Goal: Task Accomplishment & Management: Use online tool/utility

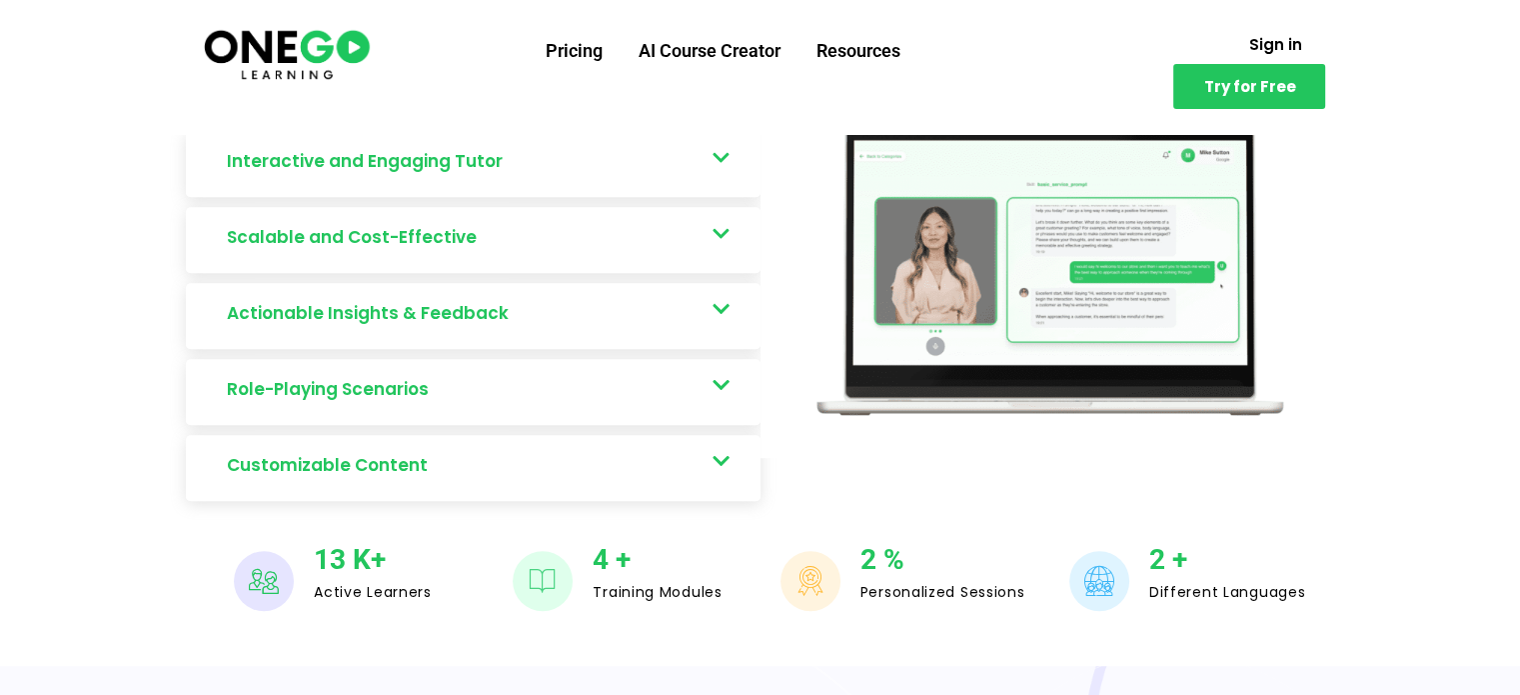
scroll to position [1143, 0]
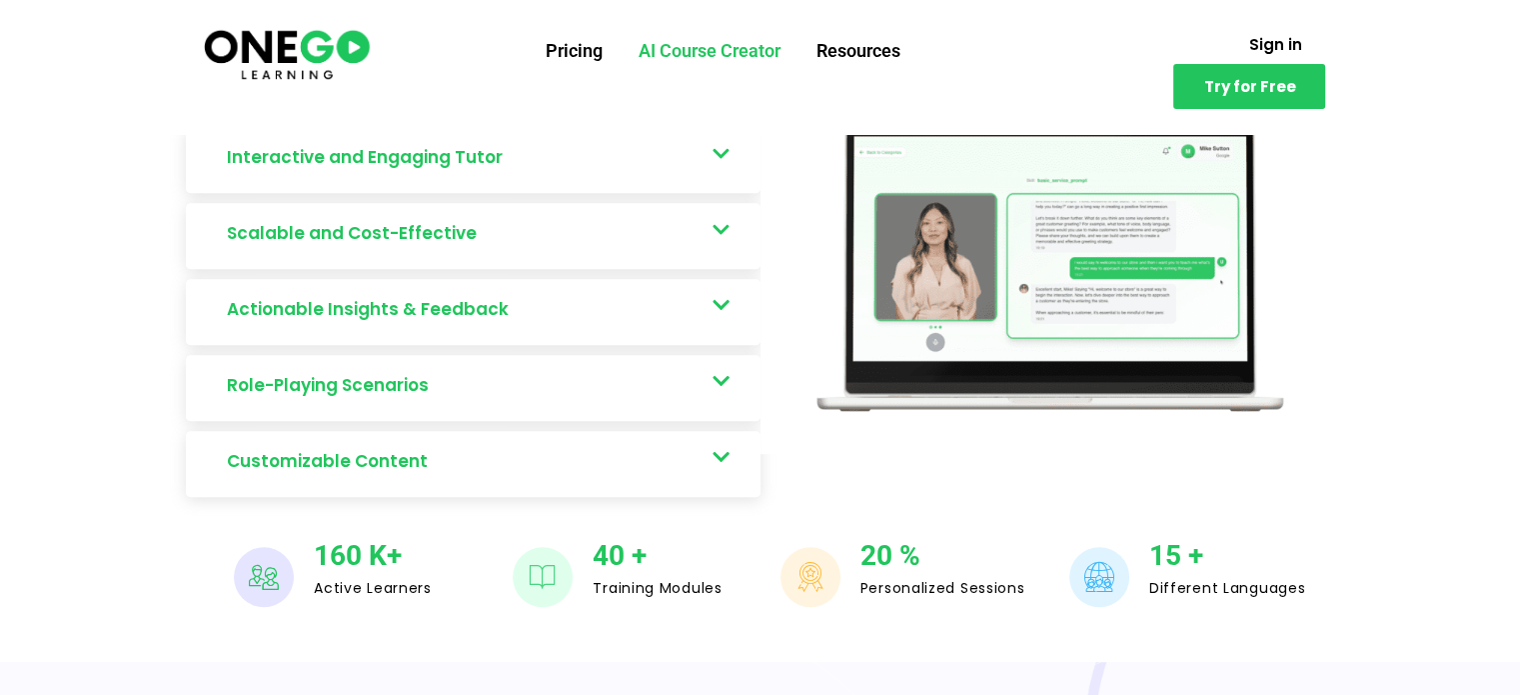
click at [710, 55] on link "AI Course Creator" at bounding box center [710, 51] width 178 height 52
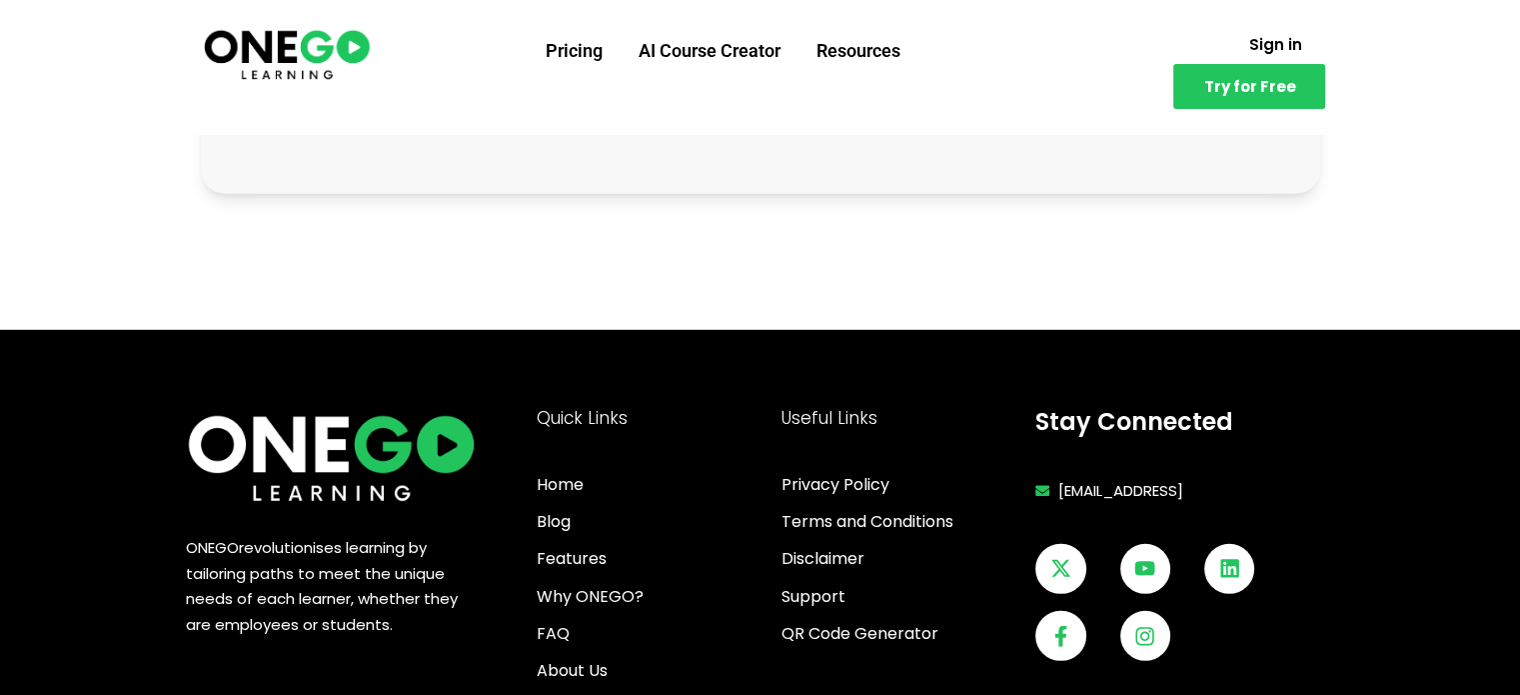
scroll to position [5766, 0]
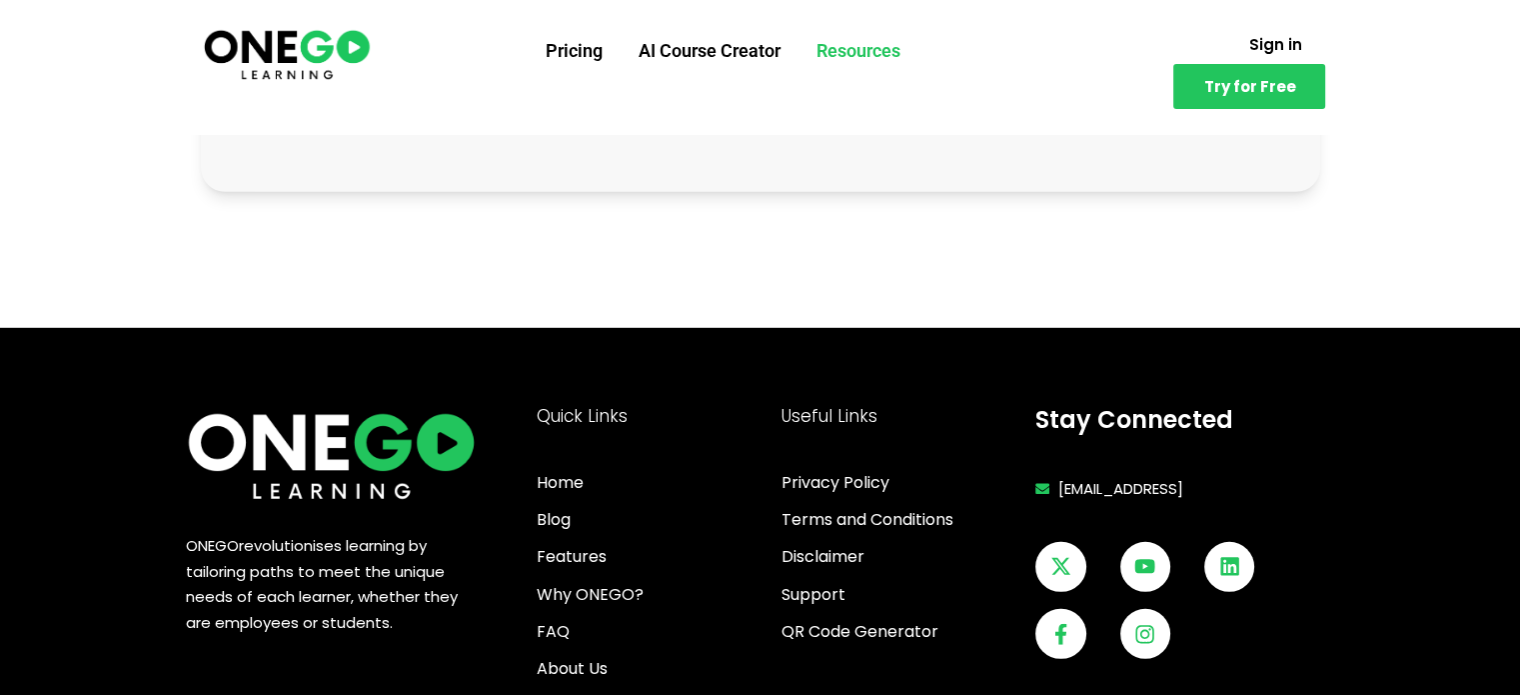
click at [863, 40] on link "Resources" at bounding box center [859, 51] width 120 height 52
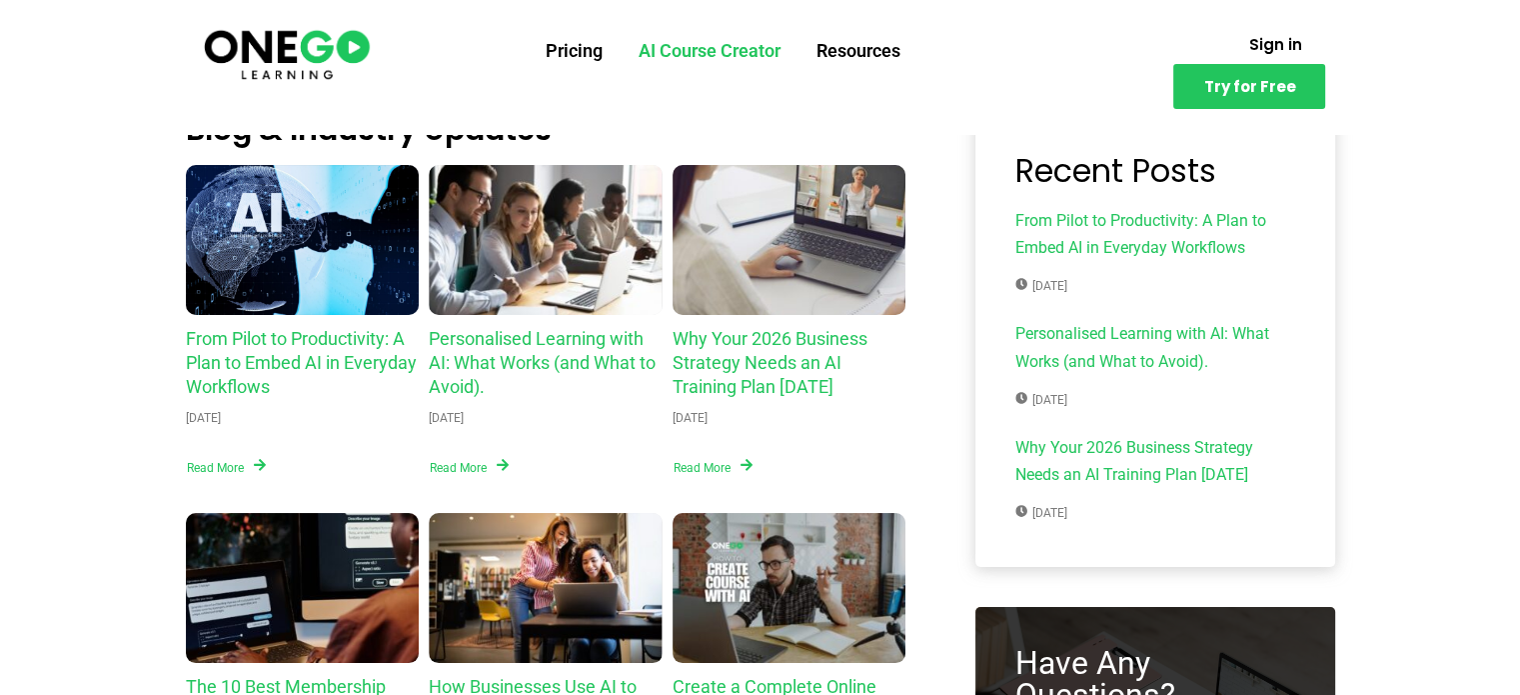
click at [727, 65] on link "AI Course Creator" at bounding box center [710, 51] width 178 height 52
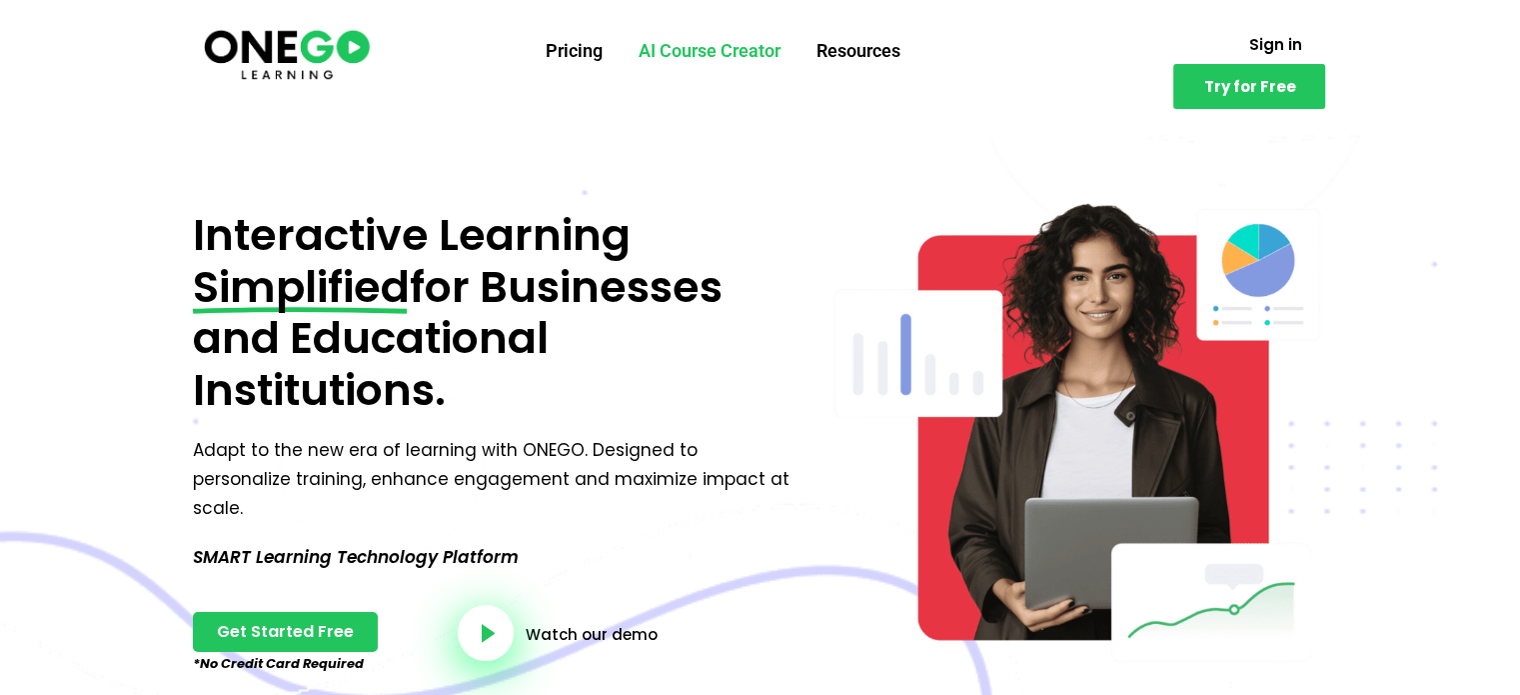
drag, startPoint x: 0, startPoint y: 0, endPoint x: 741, endPoint y: 63, distance: 743.2
click at [741, 63] on link "AI Course Creator" at bounding box center [710, 51] width 178 height 52
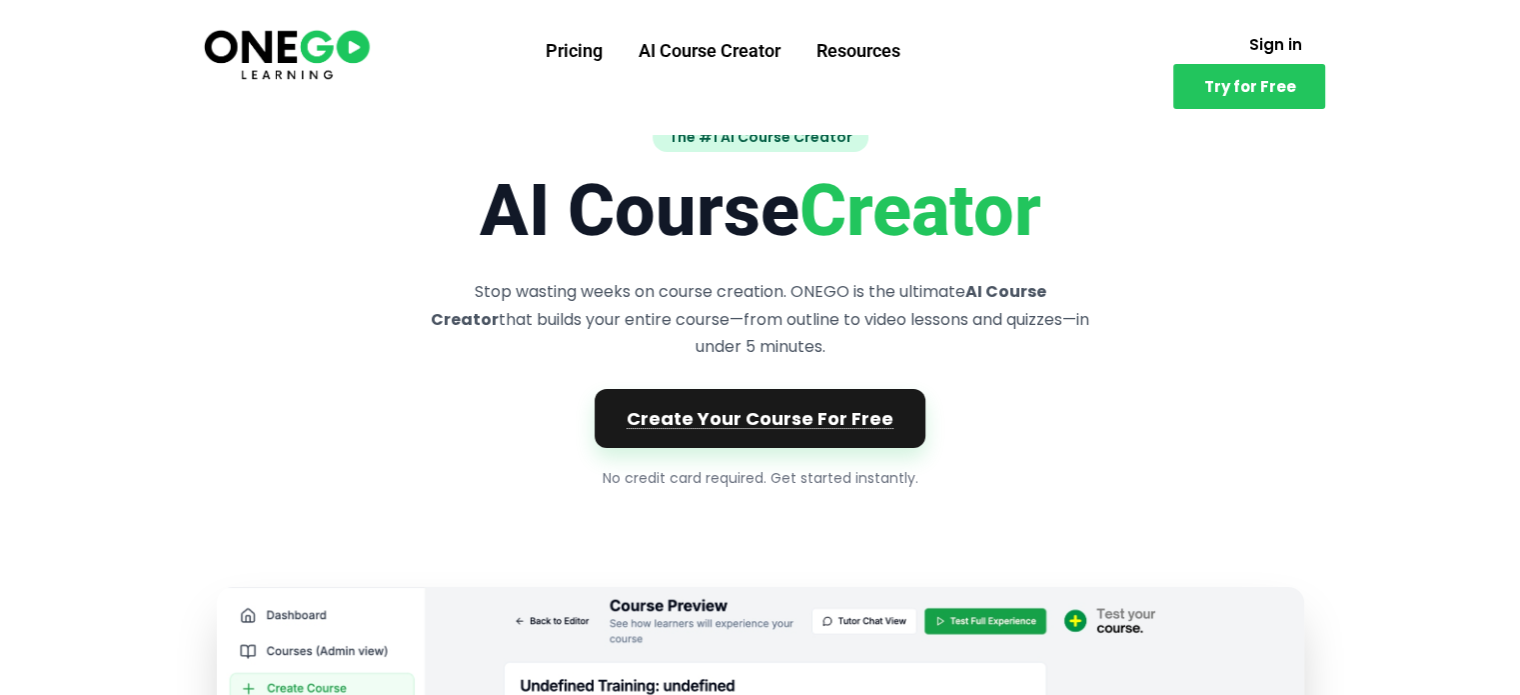
click at [740, 412] on link "Create Your Course For Free" at bounding box center [760, 418] width 331 height 59
